Goal: Check status

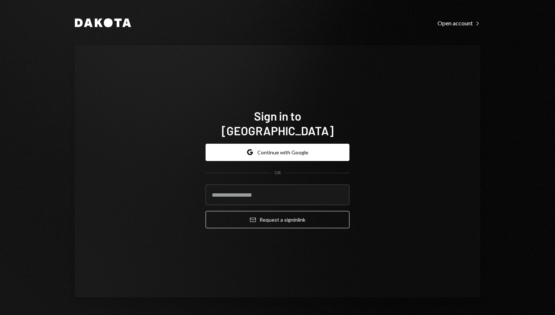
click at [327, 156] on form "Google Continue with Google OR Email Request a sign in link" at bounding box center [278, 186] width 144 height 85
click at [328, 146] on button "Google Continue with Google" at bounding box center [278, 152] width 144 height 17
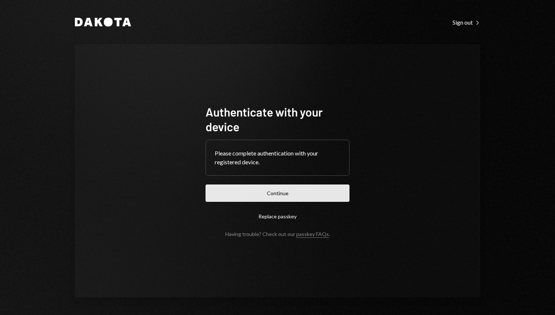
click at [288, 199] on button "Continue" at bounding box center [278, 192] width 144 height 17
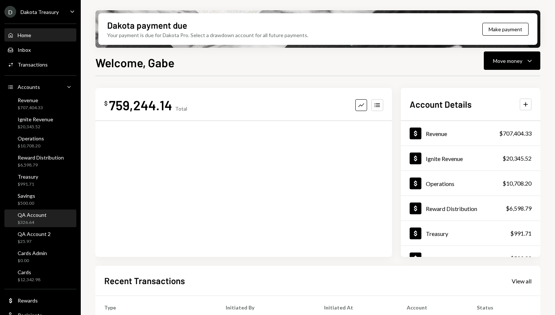
scroll to position [1, 0]
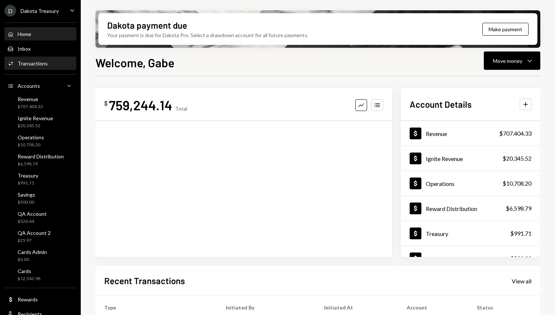
click at [45, 68] on div "Activities Transactions" at bounding box center [40, 63] width 66 height 12
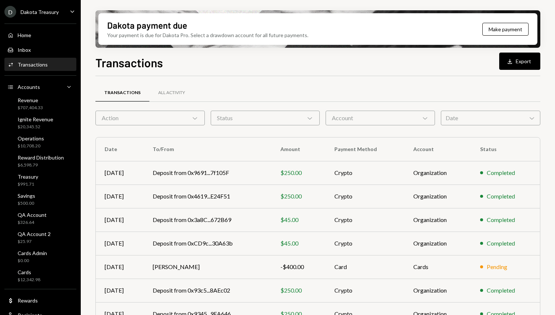
click at [166, 121] on div "Action Chevron Down" at bounding box center [149, 117] width 109 height 15
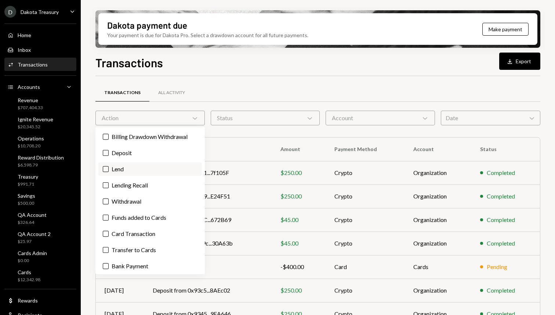
type button "on"
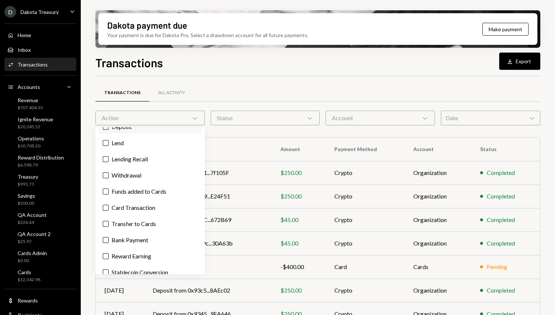
scroll to position [66, 0]
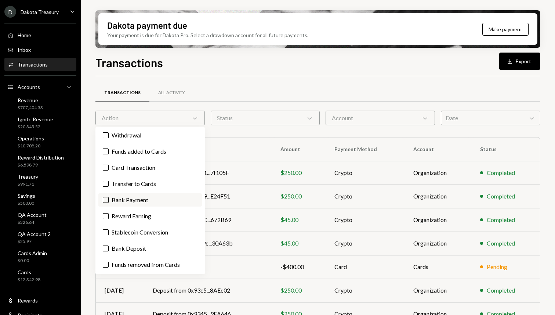
click at [134, 197] on label "Bank Payment" at bounding box center [149, 199] width 103 height 13
click at [109, 197] on button "Bank Payment" at bounding box center [106, 200] width 6 height 6
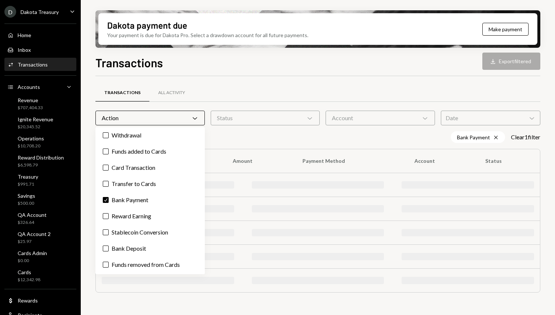
click at [242, 89] on div "Transactions All Activity" at bounding box center [317, 92] width 445 height 19
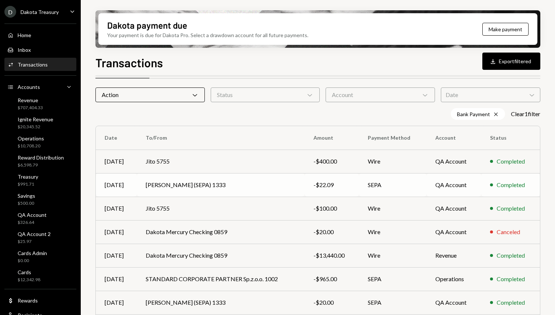
scroll to position [24, 0]
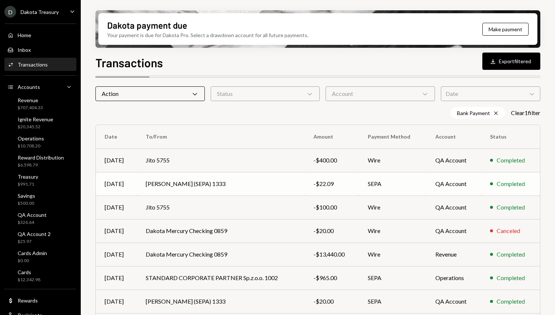
click at [255, 182] on td "Gabe Wise (SEPA) 1333" at bounding box center [221, 183] width 168 height 23
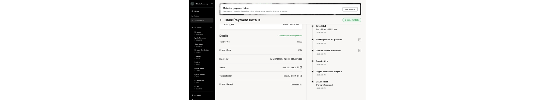
scroll to position [59, 0]
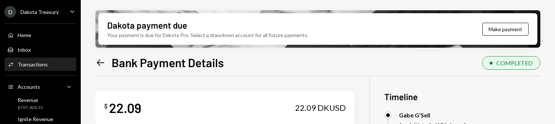
click at [271, 57] on div "Left Arrow Bank Payment Details COMPLETED" at bounding box center [317, 62] width 445 height 16
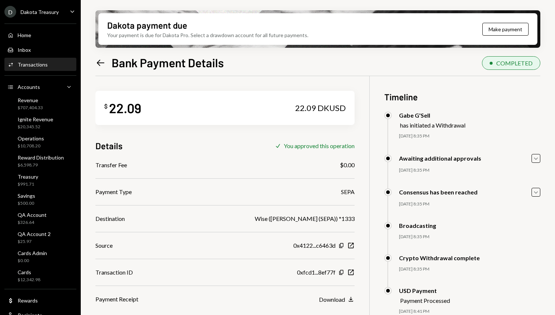
scroll to position [59, 0]
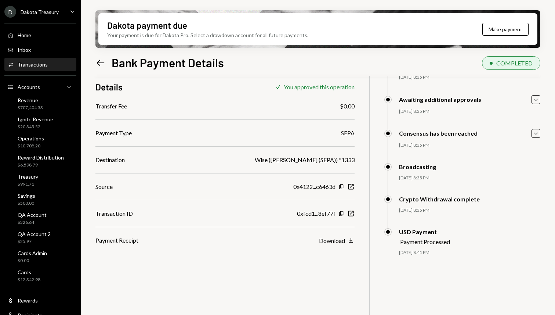
click at [363, 100] on div "$ 22.09 22.09 DKUSD Details Check You approved this operation Transfer Fee $0.0…" at bounding box center [317, 174] width 445 height 315
click at [283, 100] on div "Wise ([PERSON_NAME] (SEPA)) *1333" at bounding box center [305, 159] width 100 height 9
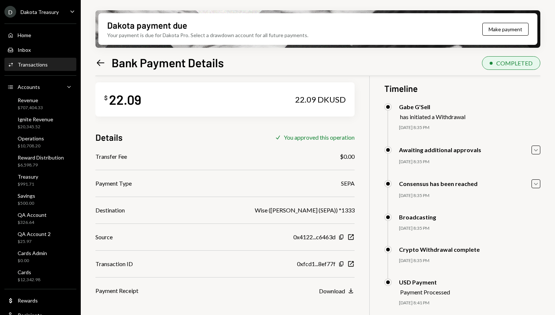
scroll to position [8, 0]
click at [328, 100] on div "Download" at bounding box center [332, 291] width 26 height 7
click at [246, 3] on div "Dakota payment due Your payment is due for Dakota Pro. Select a drawdown accoun…" at bounding box center [318, 157] width 474 height 315
click at [212, 63] on h1 "Bank Payment Details" at bounding box center [168, 62] width 112 height 15
click at [186, 100] on div "$ 22.09 22.09 DKUSD" at bounding box center [224, 100] width 259 height 34
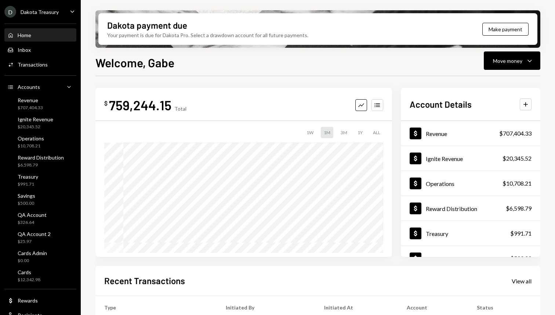
click at [270, 76] on div "$ 759,244.15 Total Graph Accounts 1W 1M 3M 1Y ALL Account Details Plus Dollar R…" at bounding box center [317, 263] width 445 height 375
